Goal: Task Accomplishment & Management: Complete application form

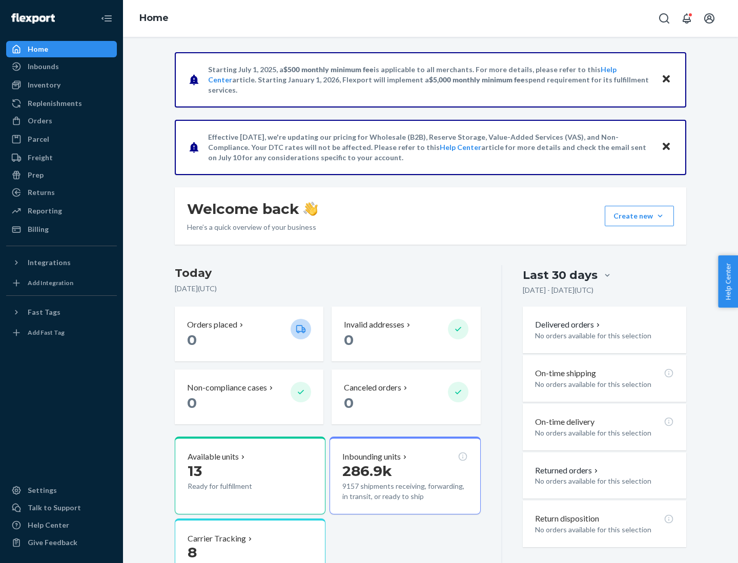
click at [660, 216] on button "Create new Create new inbound Create new order Create new product" at bounding box center [638, 216] width 69 height 20
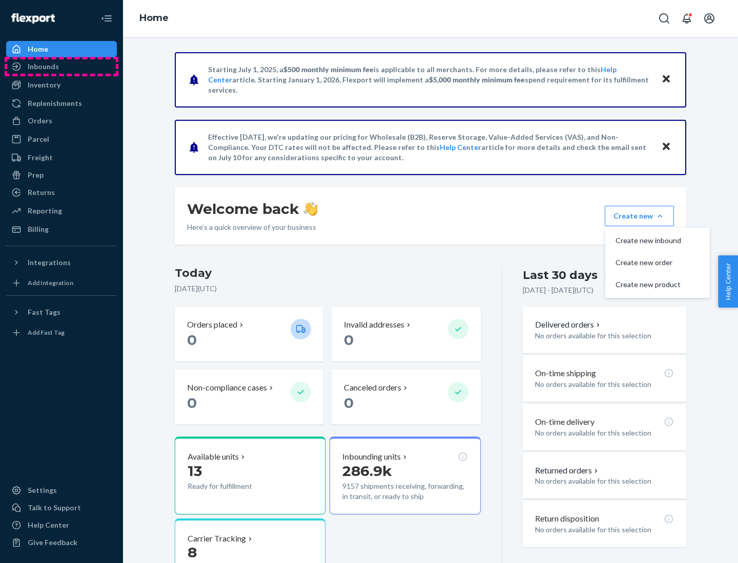
click at [61, 67] on div "Inbounds" at bounding box center [61, 66] width 109 height 14
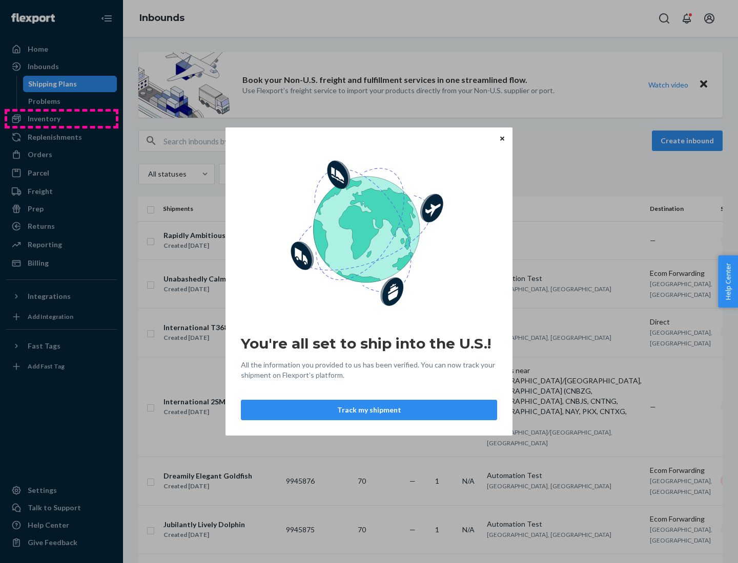
click at [61, 119] on div "You're all set to ship into the U.S.! All the information you provided to us ha…" at bounding box center [369, 281] width 738 height 563
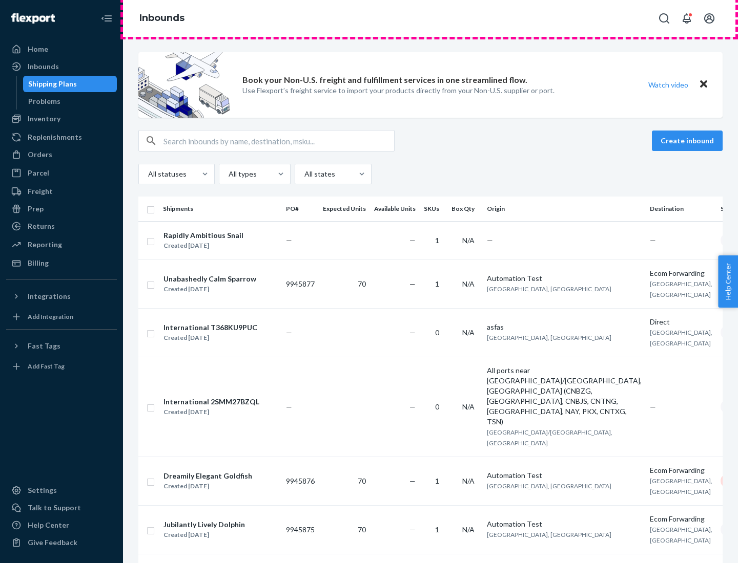
click at [430, 18] on div "Inbounds" at bounding box center [430, 18] width 615 height 37
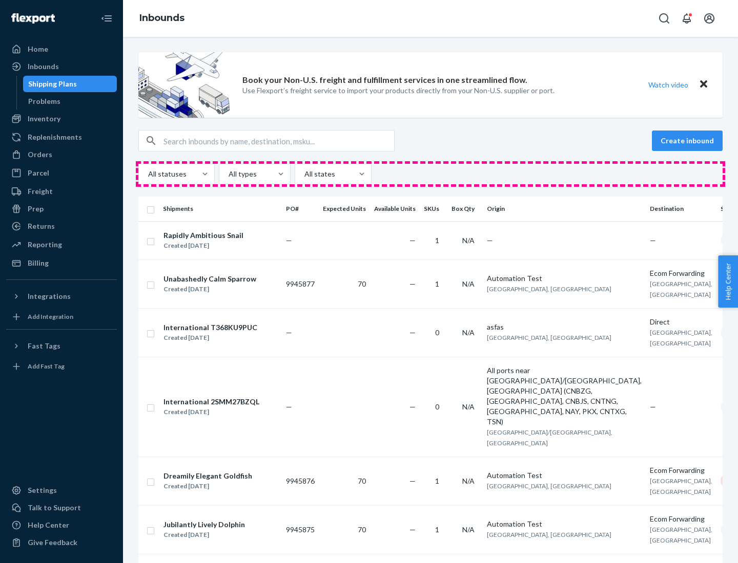
click at [430, 174] on div "All statuses All types All states" at bounding box center [430, 174] width 584 height 20
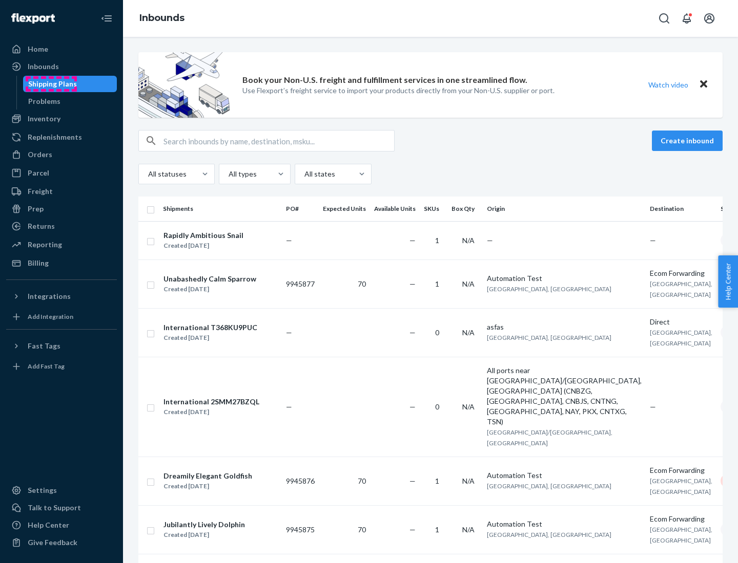
click at [51, 84] on div "Shipping Plans" at bounding box center [52, 84] width 49 height 10
click at [688, 141] on button "Create inbound" at bounding box center [687, 141] width 71 height 20
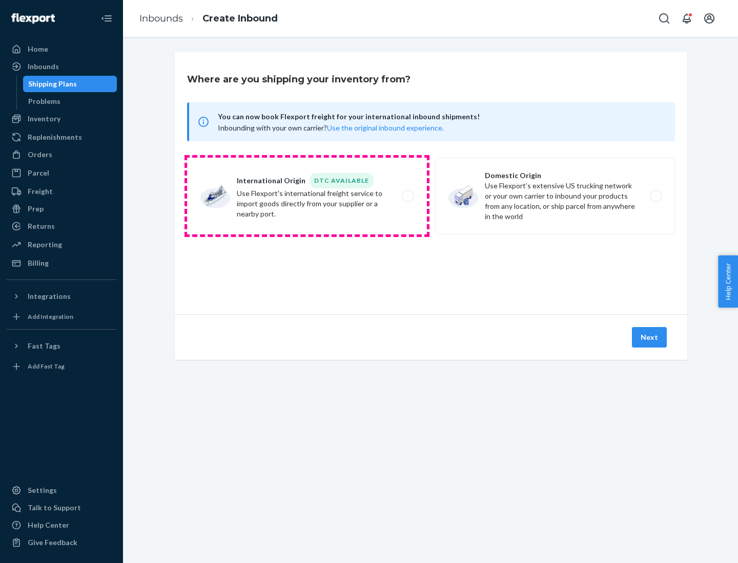
click at [307, 196] on label "International Origin DTC Available Use Flexport's international freight service…" at bounding box center [307, 196] width 240 height 77
click at [407, 196] on input "International Origin DTC Available Use Flexport's international freight service…" at bounding box center [410, 196] width 7 height 7
radio input "true"
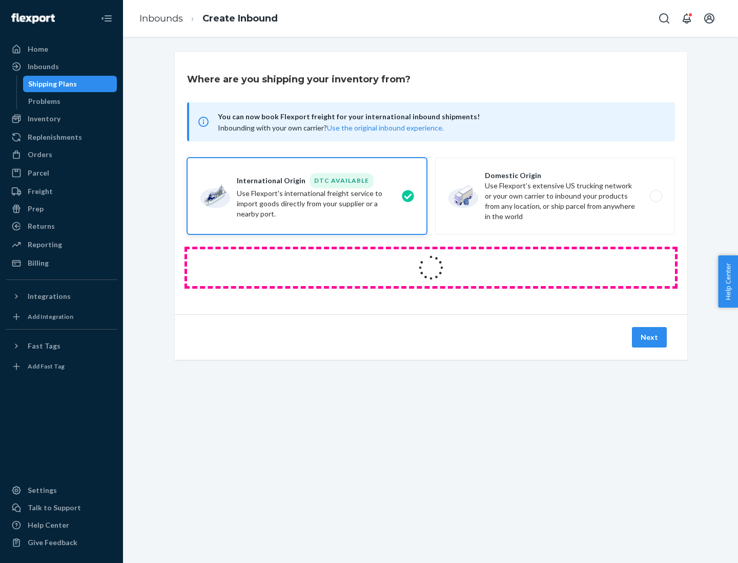
click at [431, 268] on icon at bounding box center [431, 268] width 32 height 32
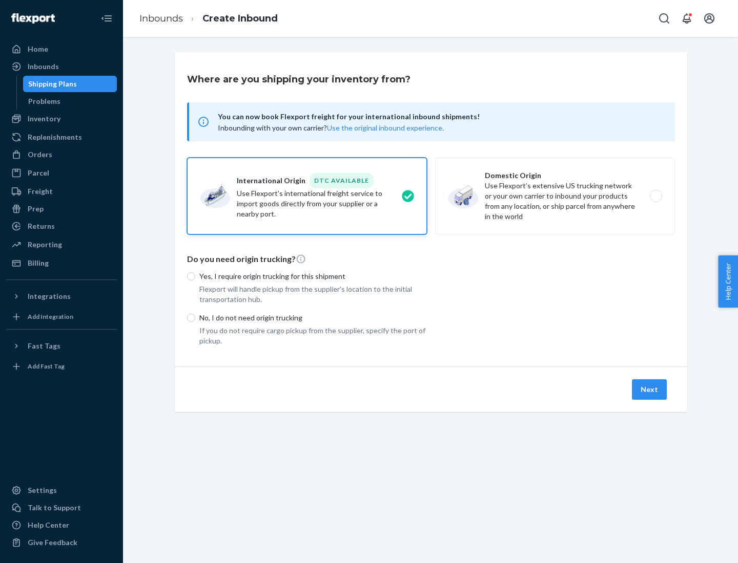
click at [313, 276] on p "Yes, I require origin trucking for this shipment" at bounding box center [312, 276] width 227 height 10
click at [195, 276] on input "Yes, I require origin trucking for this shipment" at bounding box center [191, 277] width 8 height 8
radio input "true"
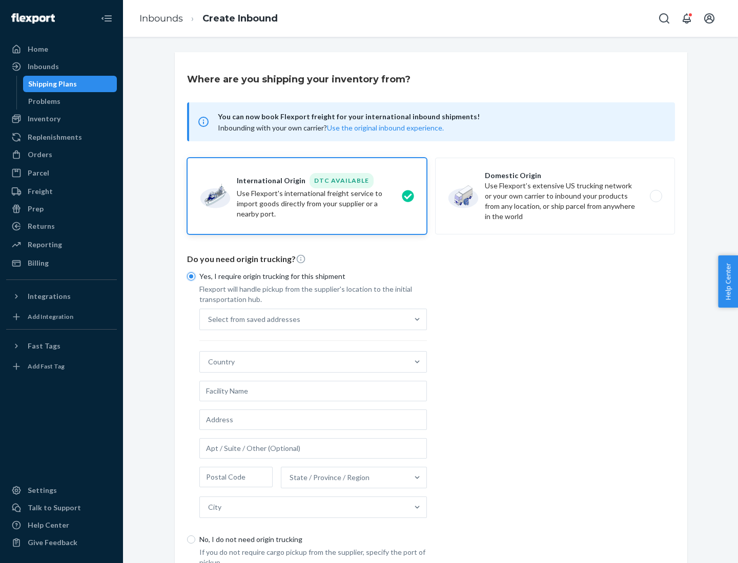
scroll to position [19, 0]
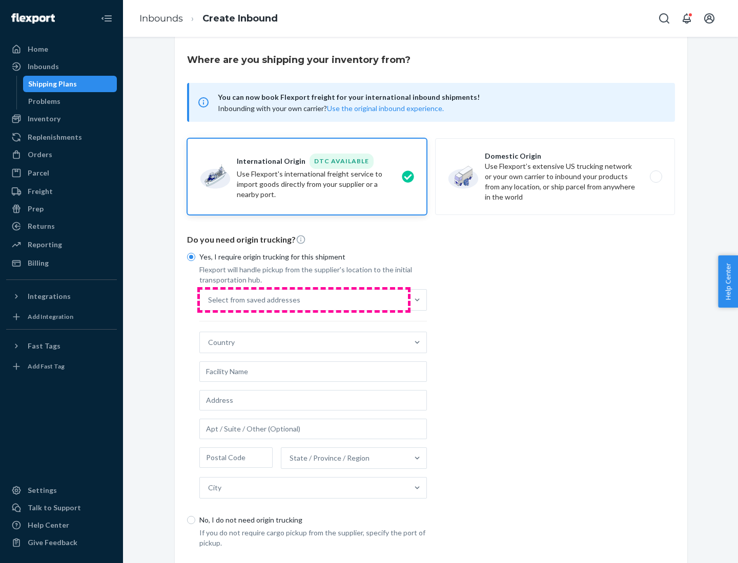
click at [304, 300] on div "Select from saved addresses" at bounding box center [304, 300] width 208 height 20
click at [209, 300] on input "Select from saved addresses" at bounding box center [208, 300] width 1 height 10
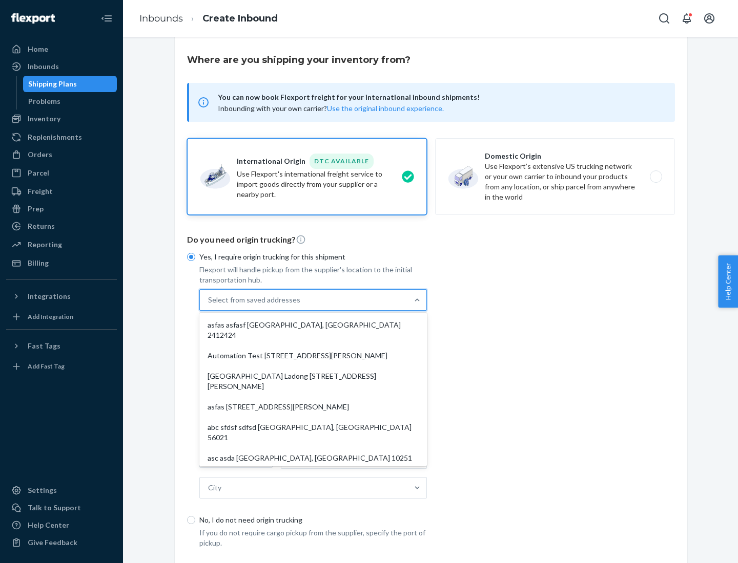
scroll to position [45, 0]
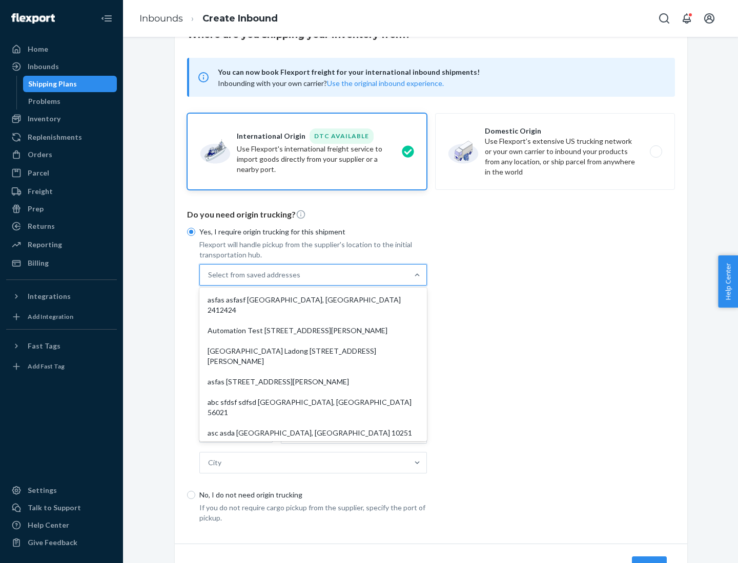
click at [313, 300] on div "asfas asfasf [GEOGRAPHIC_DATA], [GEOGRAPHIC_DATA] 2412424" at bounding box center [312, 305] width 223 height 31
click at [209, 280] on input "option asfas asfasf [GEOGRAPHIC_DATA], [GEOGRAPHIC_DATA] 2412424 focused, 1 of …" at bounding box center [208, 275] width 1 height 10
type input "asfas"
type input "asfasf"
type input "2412424"
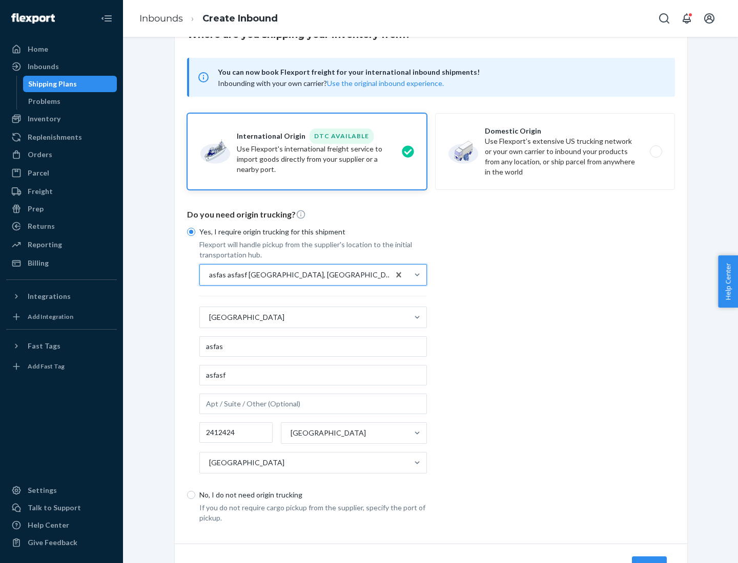
scroll to position [95, 0]
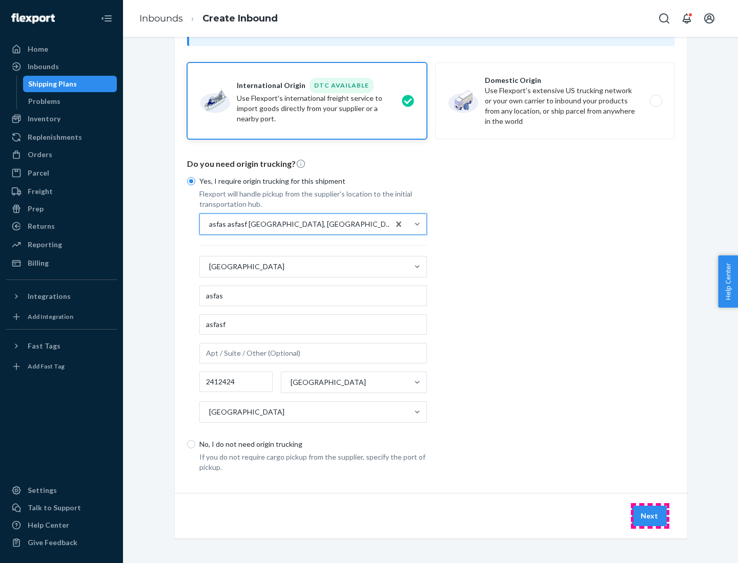
click at [650, 516] on button "Next" at bounding box center [649, 516] width 35 height 20
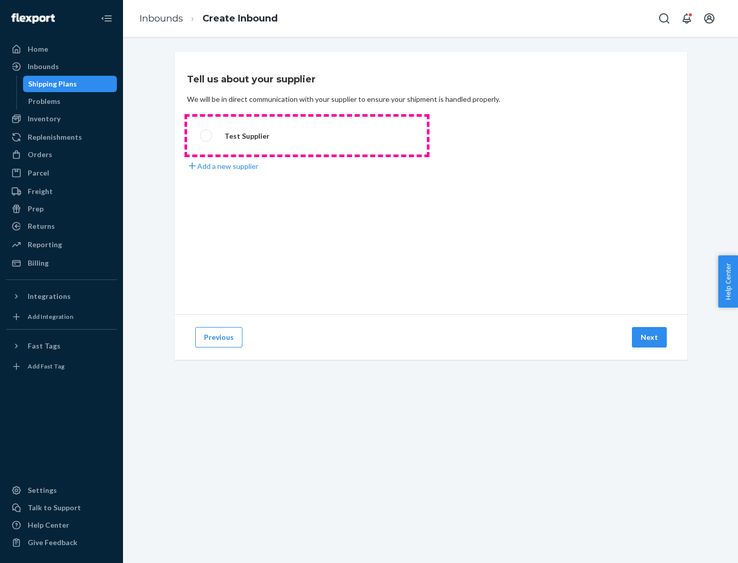
click at [307, 136] on label "Test Supplier" at bounding box center [307, 136] width 240 height 38
click at [206, 136] on input "Test Supplier" at bounding box center [203, 136] width 7 height 7
radio input "true"
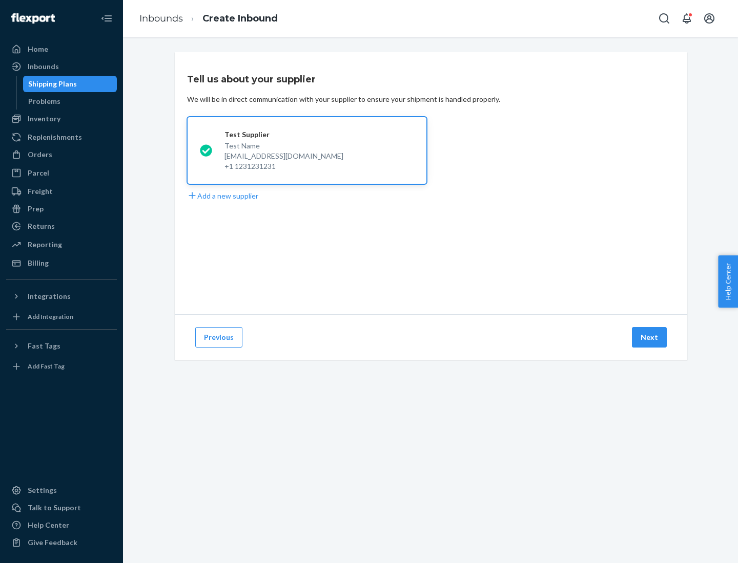
click at [650, 338] on button "Next" at bounding box center [649, 337] width 35 height 20
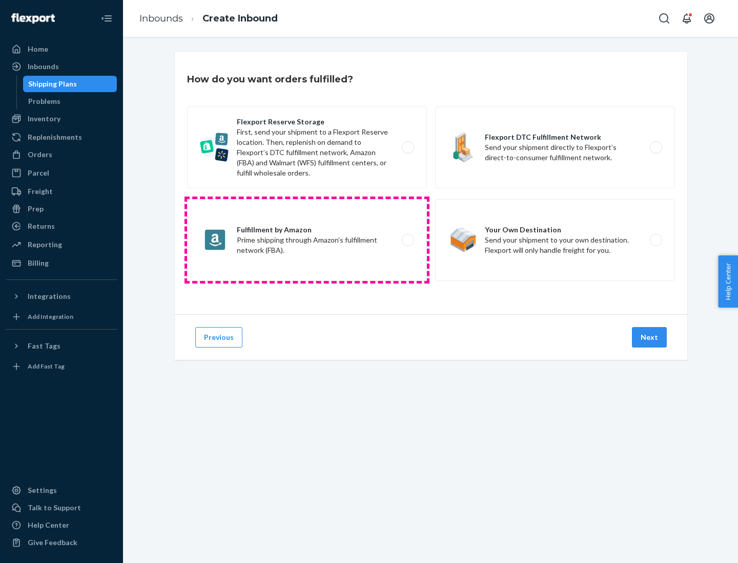
click at [307, 240] on label "Fulfillment by Amazon Prime shipping through Amazon’s fulfillment network (FBA)." at bounding box center [307, 240] width 240 height 82
click at [407, 240] on input "Fulfillment by Amazon Prime shipping through Amazon’s fulfillment network (FBA)." at bounding box center [410, 240] width 7 height 7
radio input "true"
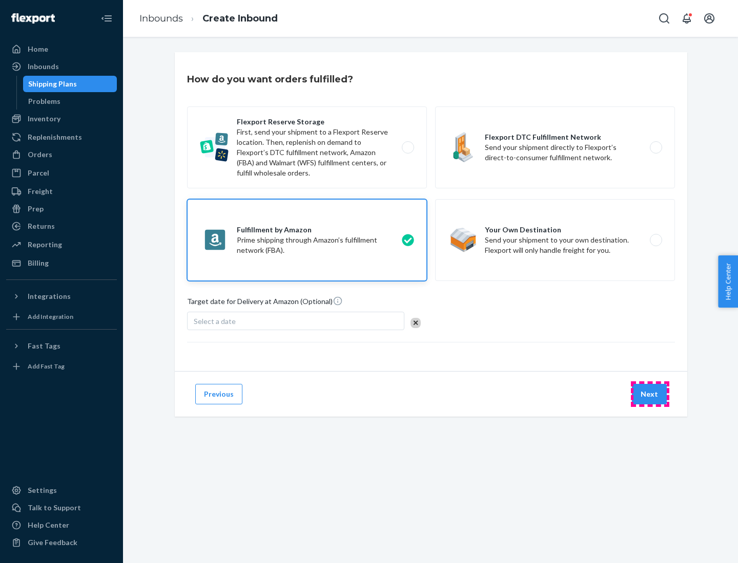
click at [650, 394] on button "Next" at bounding box center [649, 394] width 35 height 20
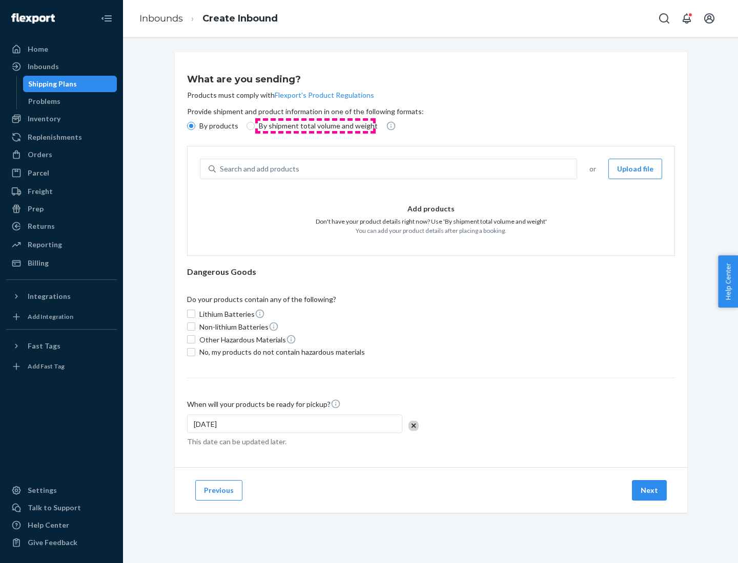
click at [315, 126] on p "By shipment total volume and weight" at bounding box center [318, 126] width 119 height 10
click at [255, 126] on input "By shipment total volume and weight" at bounding box center [250, 126] width 8 height 8
radio input "true"
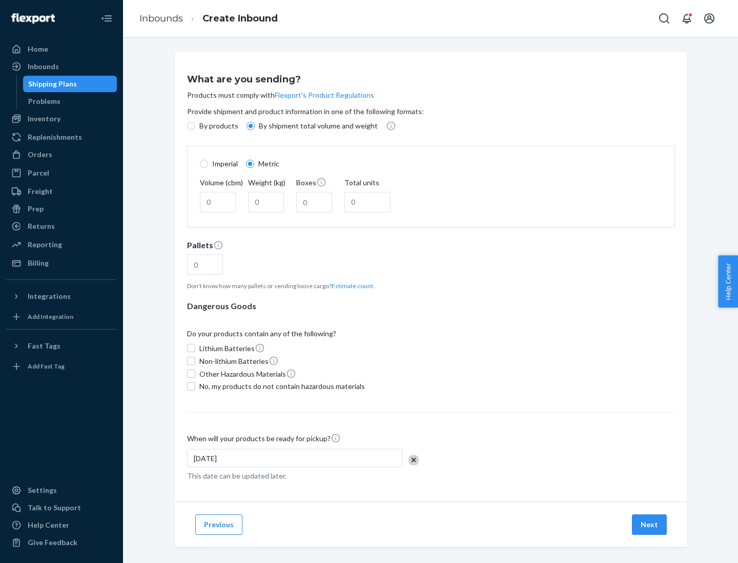
click at [218, 126] on p "By products" at bounding box center [218, 126] width 39 height 10
click at [195, 126] on input "By products" at bounding box center [191, 126] width 8 height 8
radio input "true"
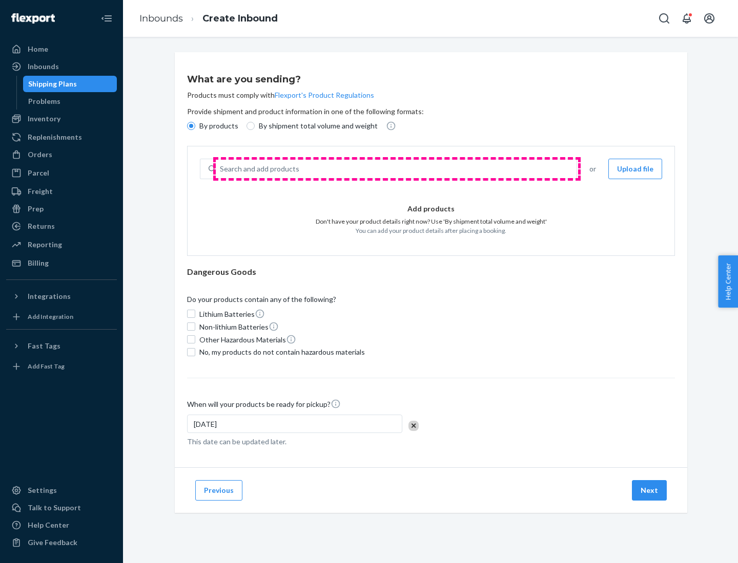
click at [396, 169] on div "Search and add products" at bounding box center [396, 169] width 361 height 18
click at [221, 169] on input "Search and add products" at bounding box center [220, 169] width 1 height 10
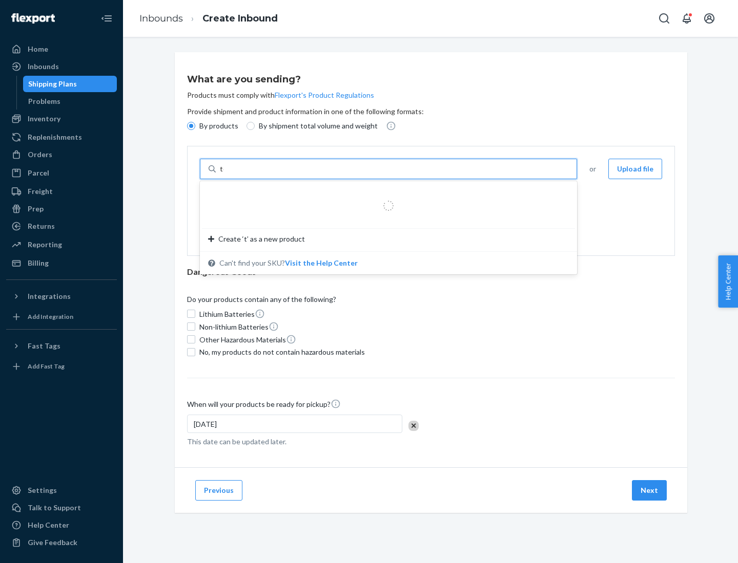
type input "test"
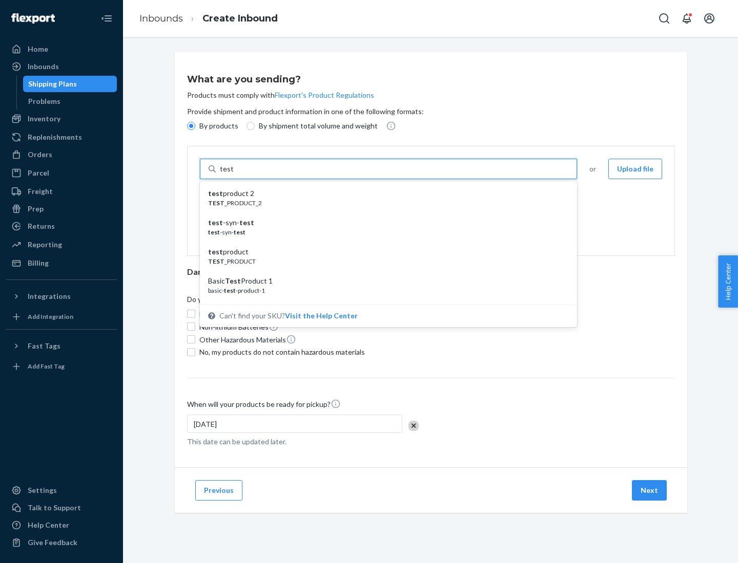
click at [385, 194] on div "test product 2" at bounding box center [384, 194] width 352 height 10
click at [233, 174] on input "test" at bounding box center [226, 169] width 13 height 10
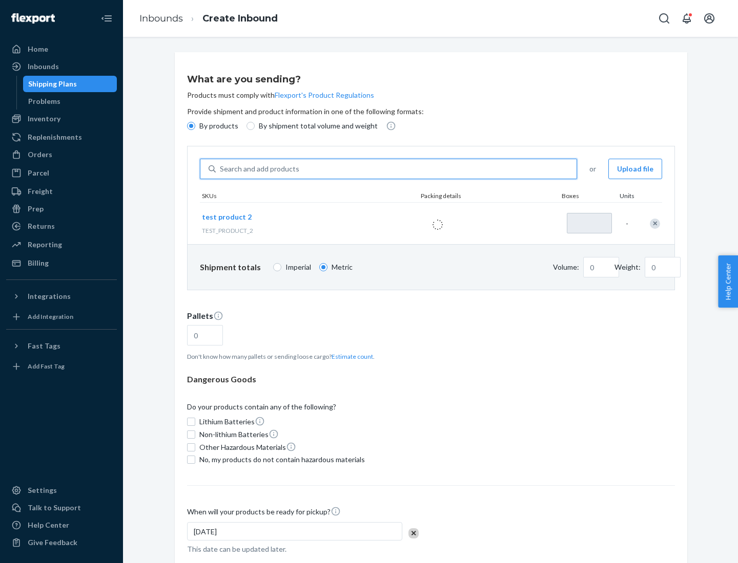
type input "1"
type input "0.02"
type input "22.23"
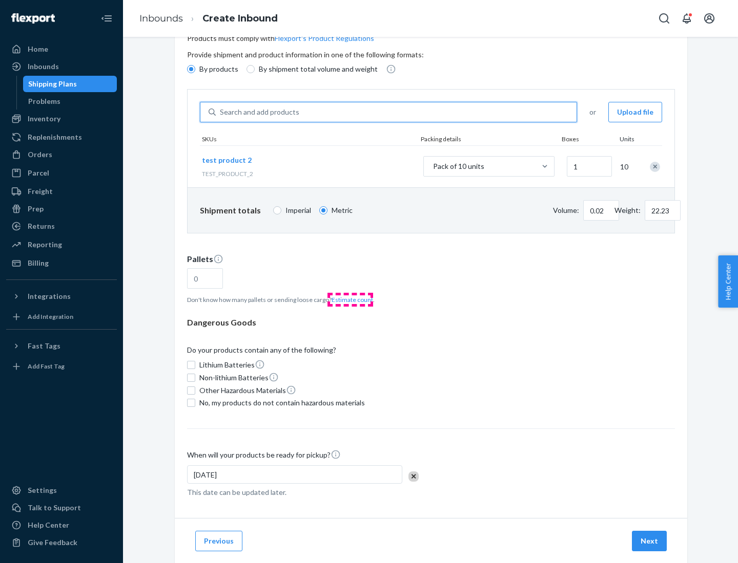
click at [350, 300] on button "Estimate count" at bounding box center [351, 300] width 41 height 9
type input "1"
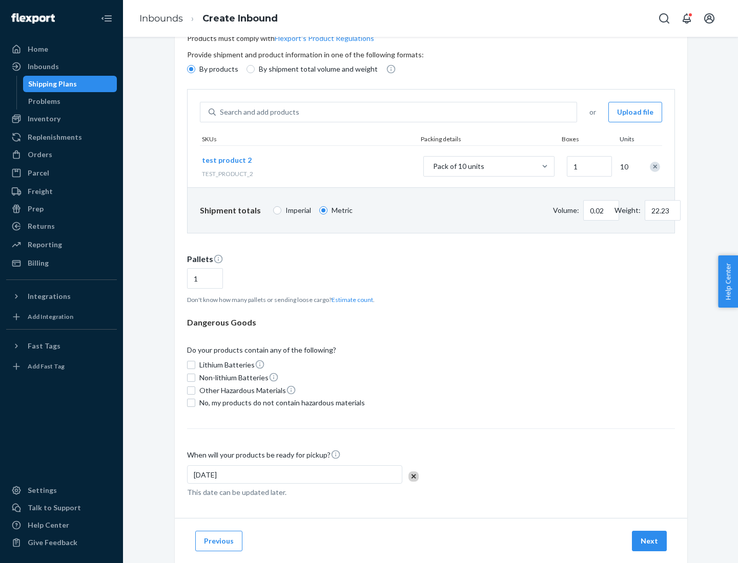
scroll to position [82, 0]
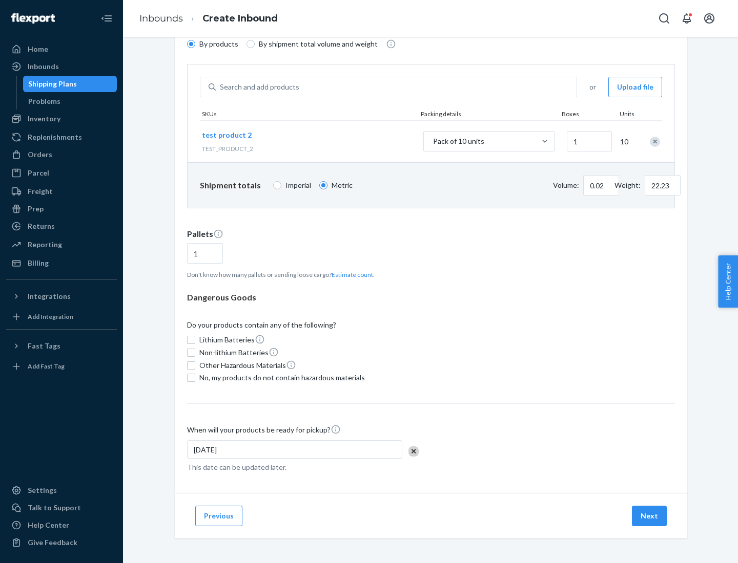
click at [280, 378] on span "No, my products do not contain hazardous materials" at bounding box center [281, 378] width 165 height 10
click at [195, 378] on input "No, my products do not contain hazardous materials" at bounding box center [191, 378] width 8 height 8
checkbox input "true"
click at [650, 516] on button "Next" at bounding box center [649, 516] width 35 height 20
